Goal: Task Accomplishment & Management: Use online tool/utility

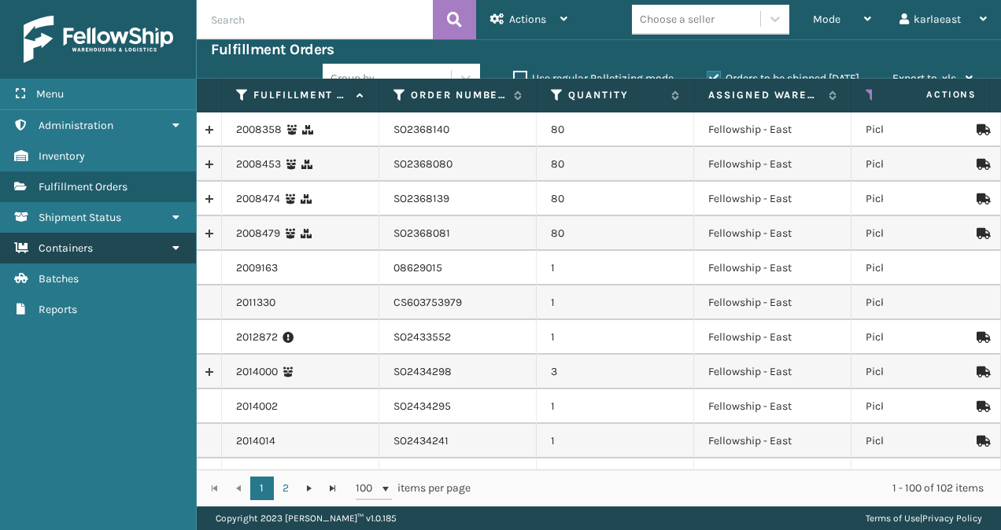
click at [101, 249] on link "Containers" at bounding box center [98, 248] width 196 height 31
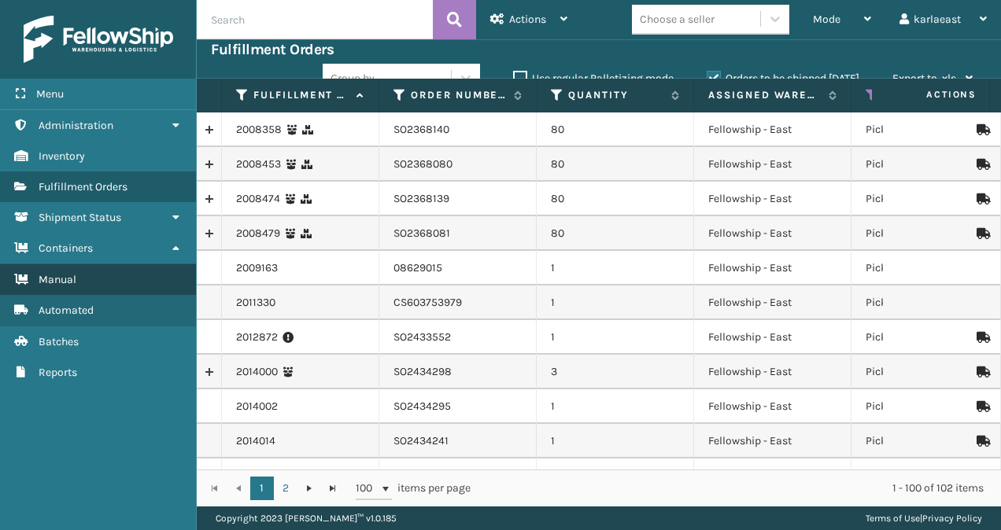
click at [90, 271] on link "Manual" at bounding box center [98, 279] width 196 height 31
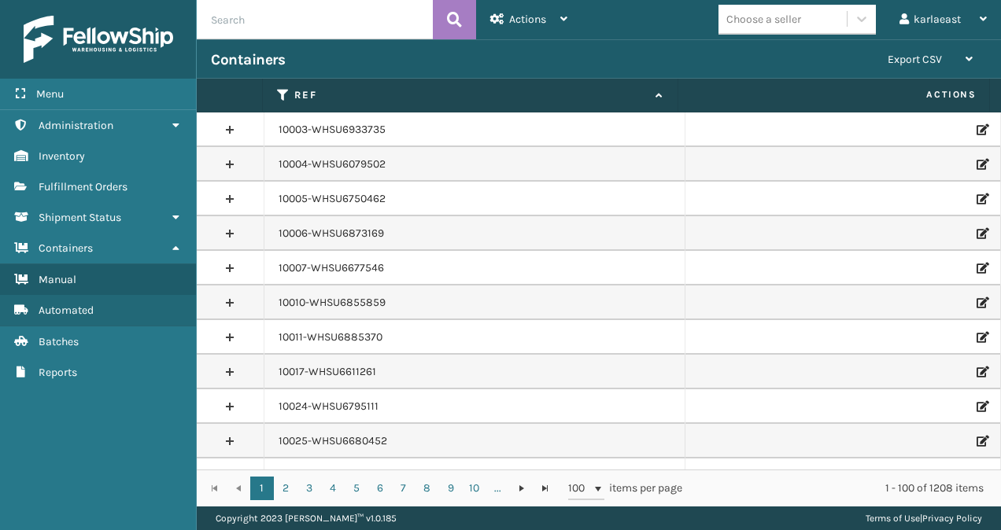
click at [279, 20] on input "text" at bounding box center [315, 19] width 236 height 39
paste input "PO50135"
type input "PO50135"
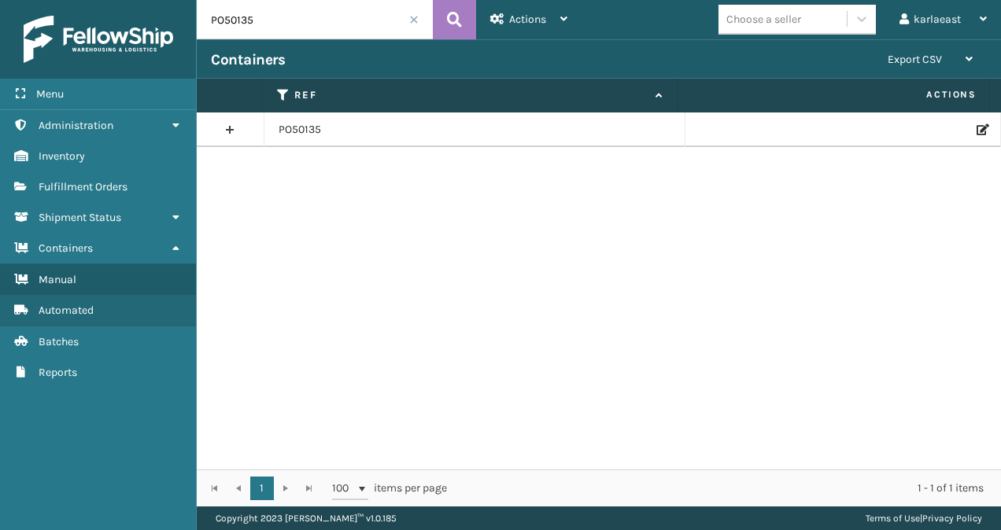
click at [976, 125] on icon at bounding box center [980, 129] width 9 height 11
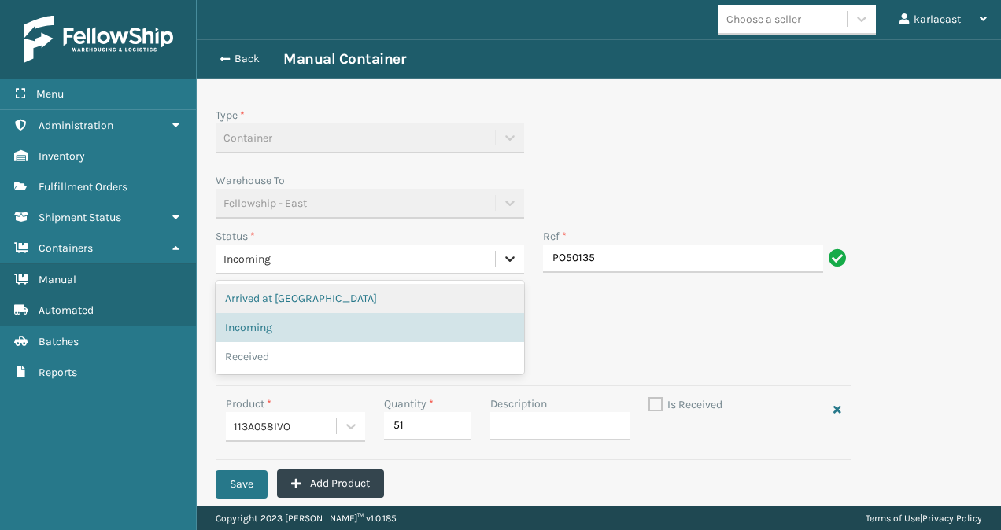
click at [504, 264] on icon at bounding box center [510, 259] width 16 height 16
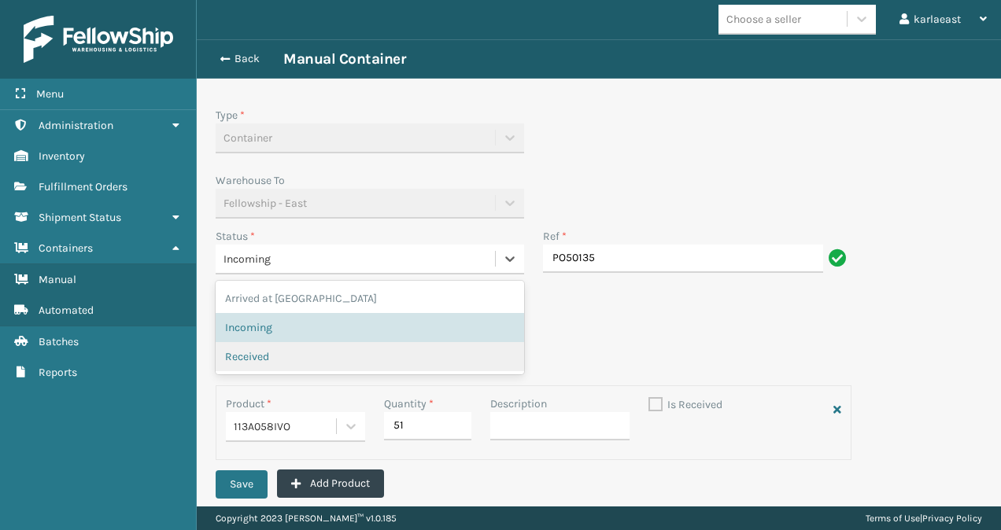
click at [385, 361] on div "Received" at bounding box center [370, 357] width 290 height 17
checkbox input "true"
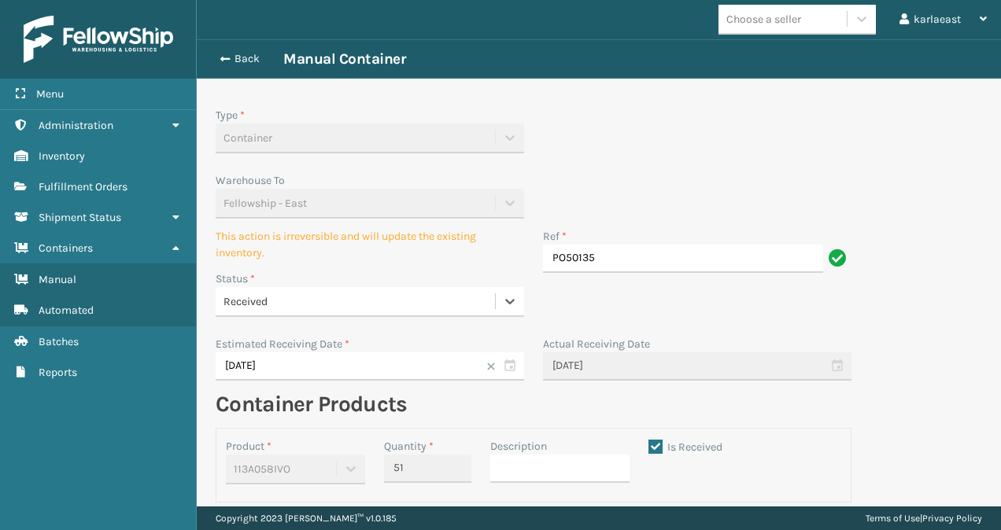
scroll to position [76, 0]
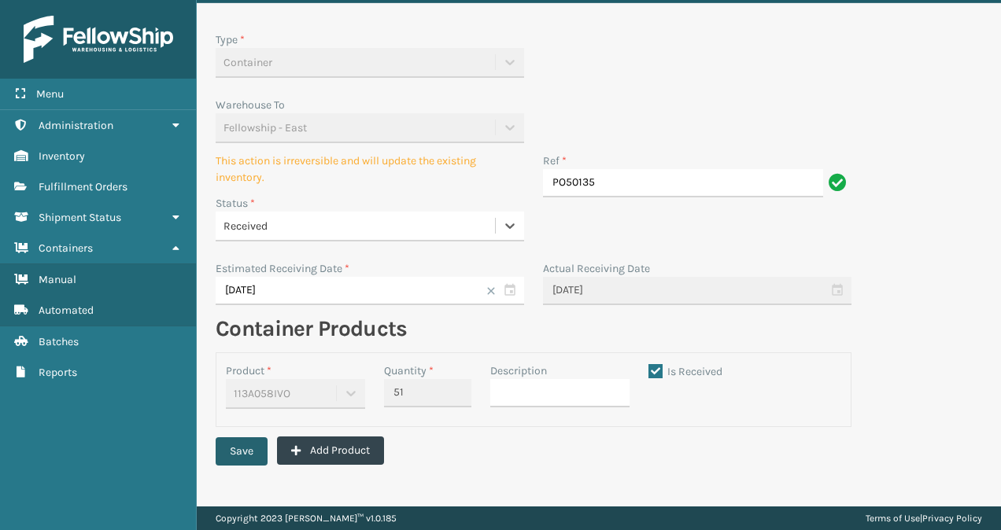
click at [232, 447] on button "Save" at bounding box center [242, 451] width 52 height 28
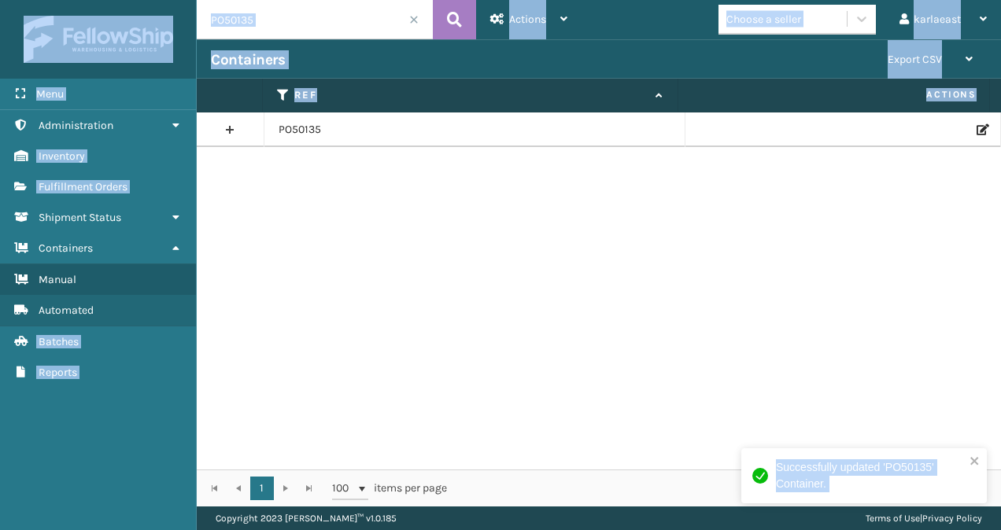
drag, startPoint x: 232, startPoint y: 447, endPoint x: 482, endPoint y: 562, distance: 275.3
click at [482, 529] on html "Successfully updated 'PO50135' Container. Menu Administration Inventory Fulfill…" at bounding box center [500, 265] width 1001 height 530
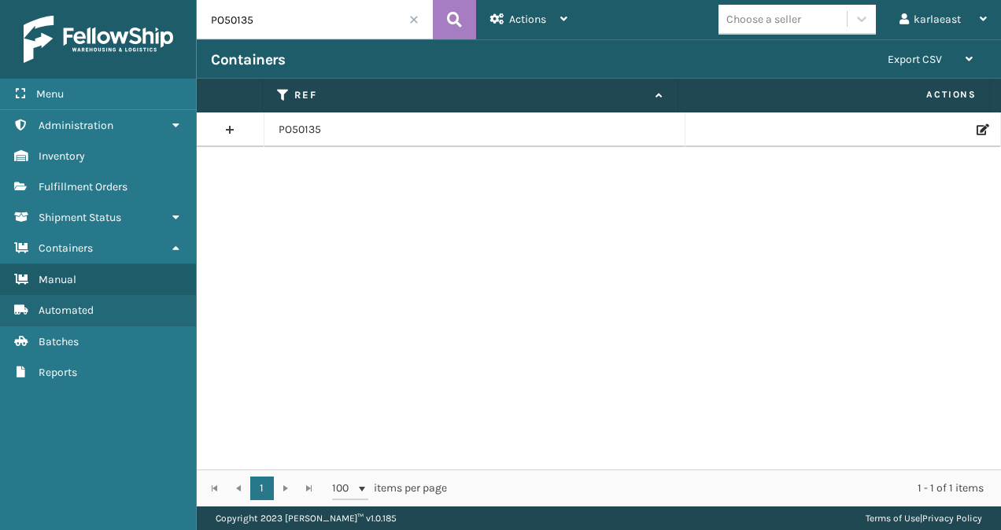
click at [966, 135] on td at bounding box center [842, 130] width 315 height 35
click at [976, 124] on icon at bounding box center [980, 129] width 9 height 11
